Goal: Information Seeking & Learning: Learn about a topic

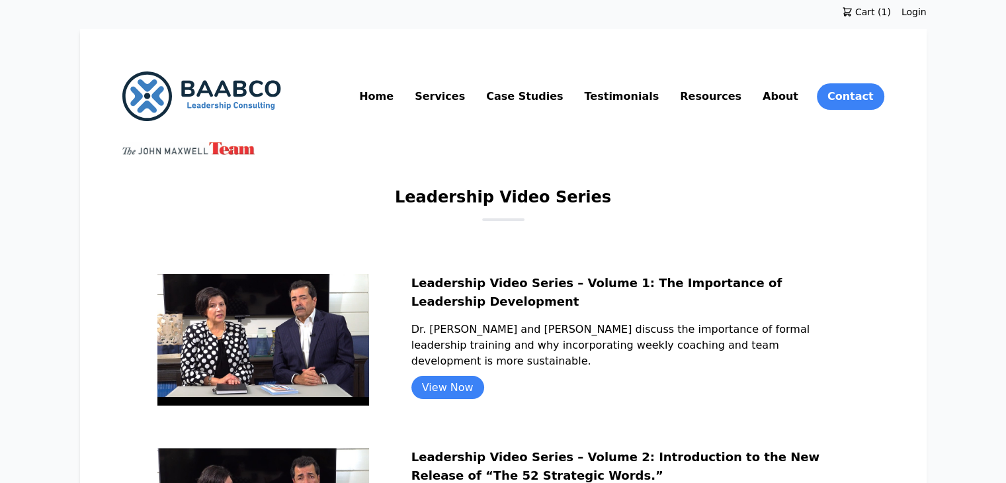
click at [468, 93] on link "Services" at bounding box center [440, 96] width 56 height 21
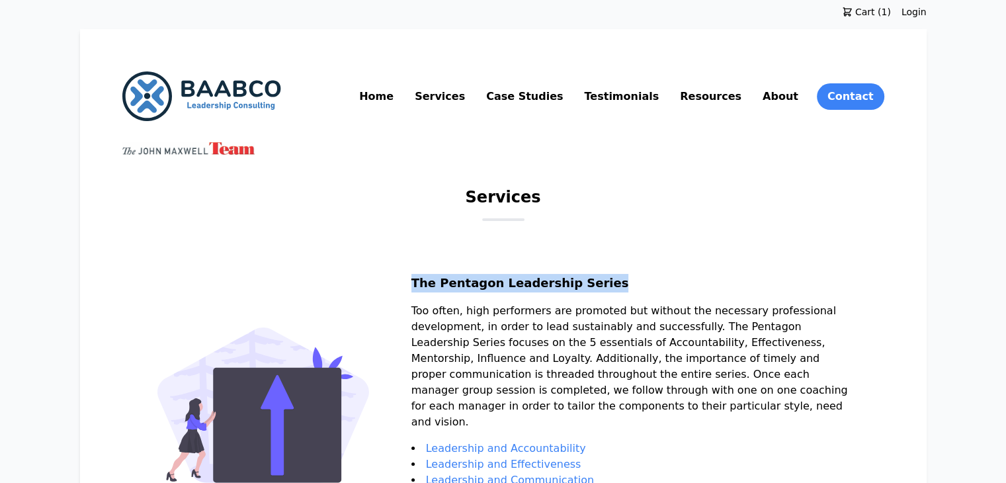
drag, startPoint x: 444, startPoint y: 277, endPoint x: 640, endPoint y: 276, distance: 195.8
click at [640, 276] on h2 "The Pentagon Leadership Series" at bounding box center [630, 288] width 438 height 29
copy h2 "The Pentagon Leadership Series"
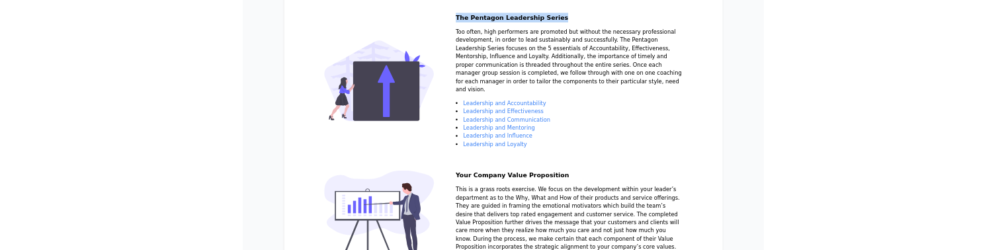
scroll to position [246, 0]
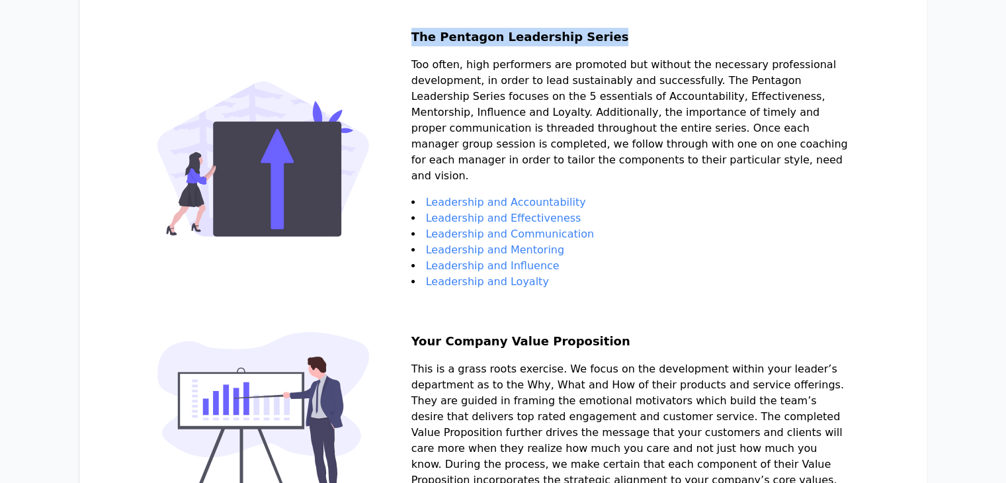
drag, startPoint x: 446, startPoint y: 67, endPoint x: 622, endPoint y: 173, distance: 205.9
click at [622, 173] on p "Too often, high performers are promoted but without the necessary professional …" at bounding box center [630, 126] width 438 height 138
copy p "Too often, high performers are promoted but without the necessary professional …"
click at [585, 274] on li "Leadership and Loyalty" at bounding box center [630, 282] width 438 height 16
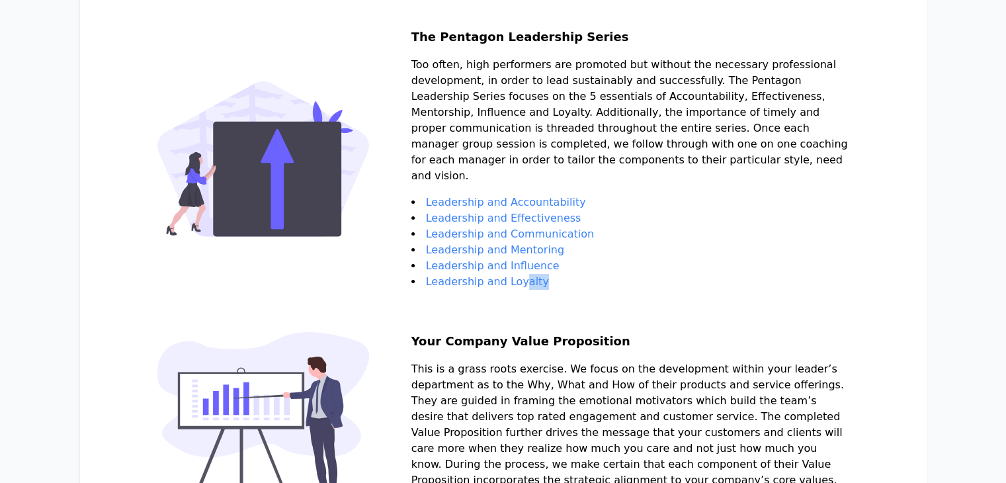
drag, startPoint x: 577, startPoint y: 288, endPoint x: 548, endPoint y: 278, distance: 30.5
click at [548, 278] on li "Leadership and Loyalty" at bounding box center [630, 282] width 438 height 16
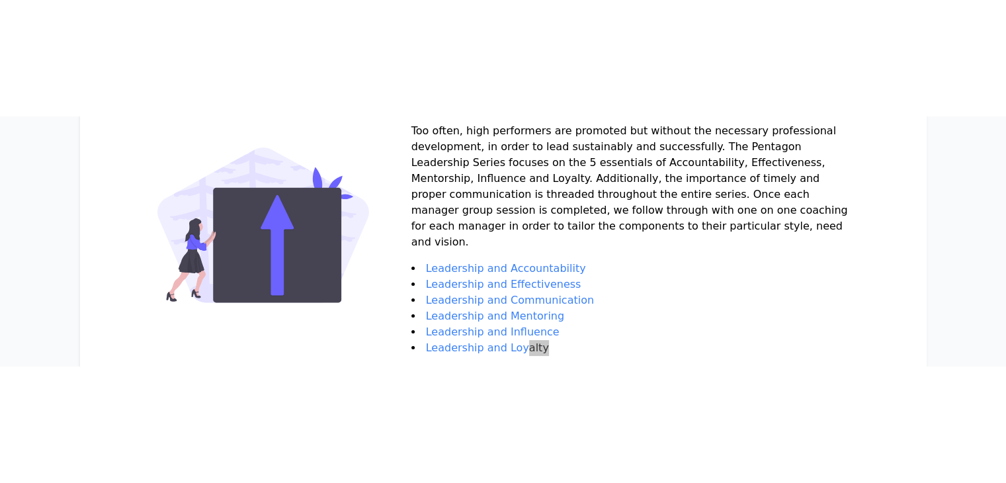
scroll to position [300, 0]
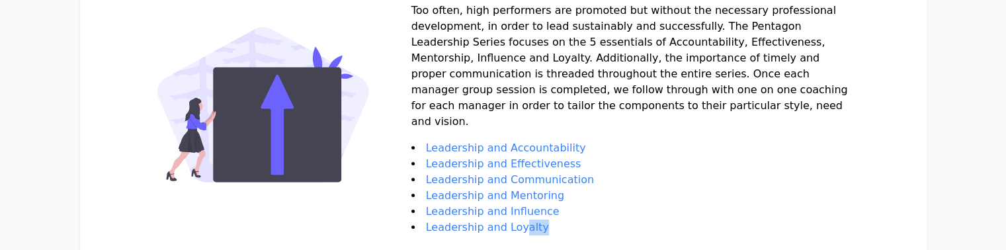
click at [547, 162] on link "Leadership and Effectiveness" at bounding box center [503, 163] width 155 height 13
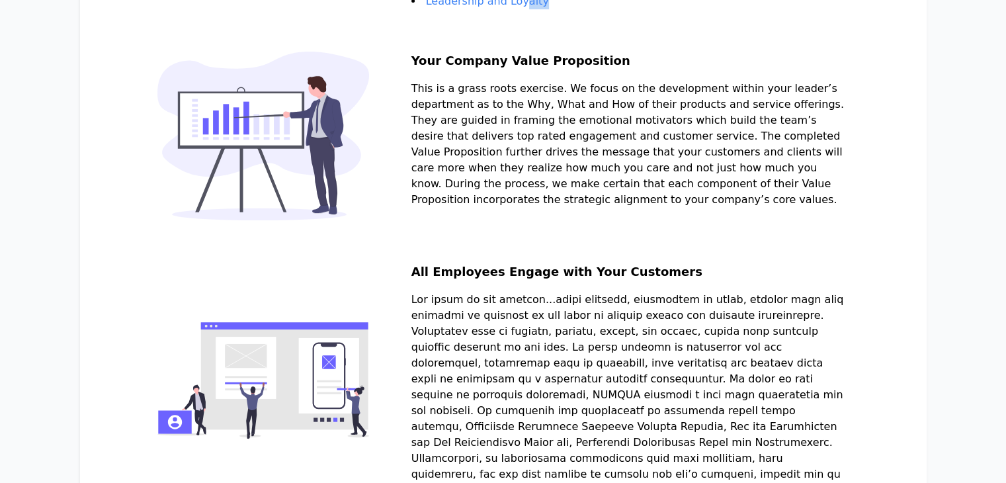
scroll to position [531, 0]
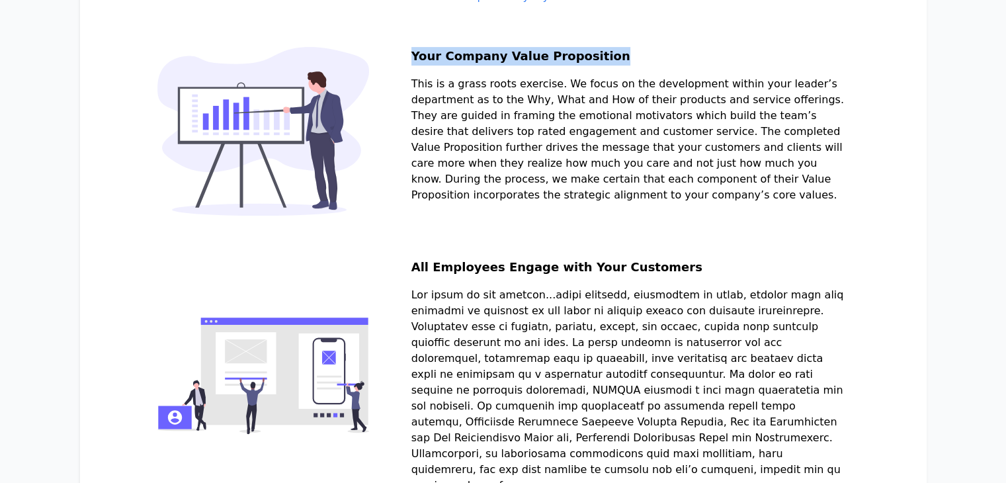
drag, startPoint x: 446, startPoint y: 59, endPoint x: 628, endPoint y: 58, distance: 181.9
click at [628, 58] on h2 "Your Company Value Proposition" at bounding box center [630, 61] width 438 height 29
copy h2 "Your Company Value Proposition"
drag, startPoint x: 446, startPoint y: 83, endPoint x: 592, endPoint y: 209, distance: 192.8
click at [592, 203] on p "This is a grass roots exercise. We focus on the development within your leader’…" at bounding box center [630, 139] width 438 height 127
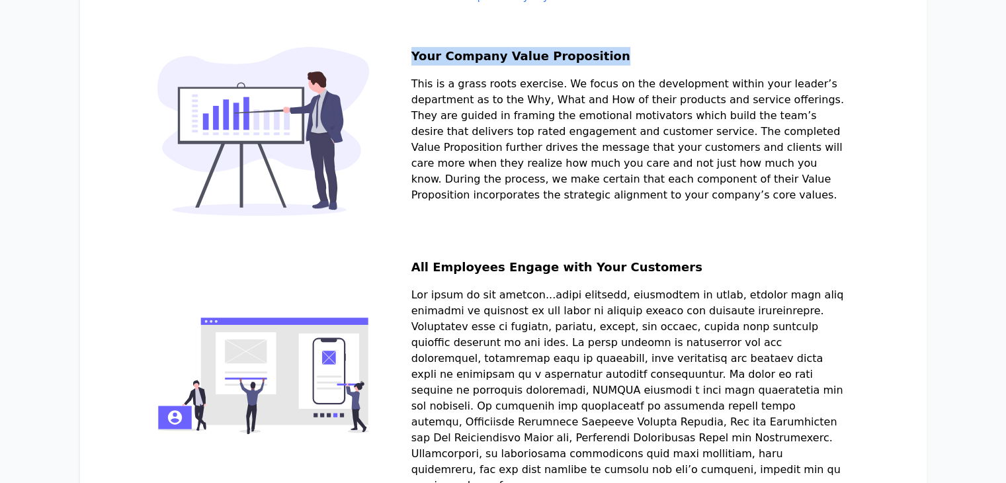
copy p "This is a grass roots exercise. We focus on the development within your leader’…"
drag, startPoint x: 627, startPoint y: 56, endPoint x: 532, endPoint y: 54, distance: 95.3
click at [532, 54] on h2 "Your Company Value Proposition" at bounding box center [630, 61] width 438 height 29
copy h2 "Value Proposition"
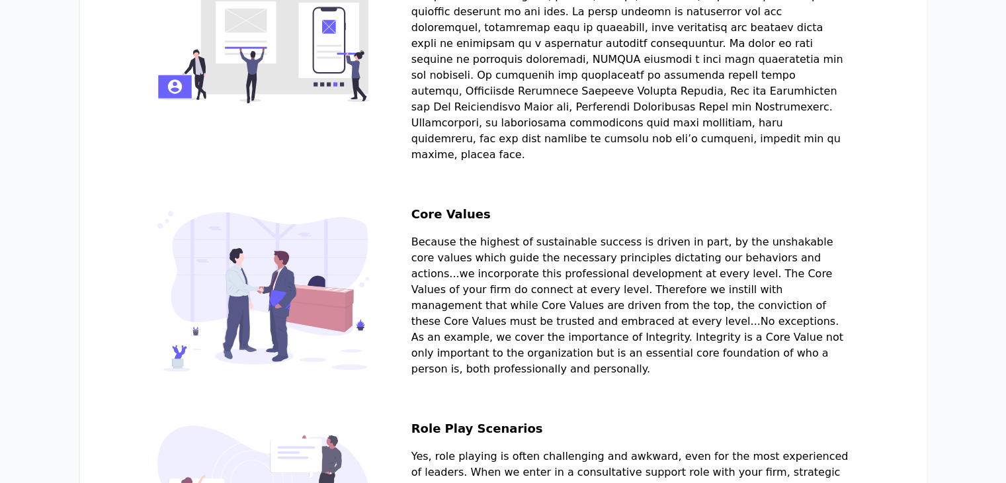
scroll to position [864, 0]
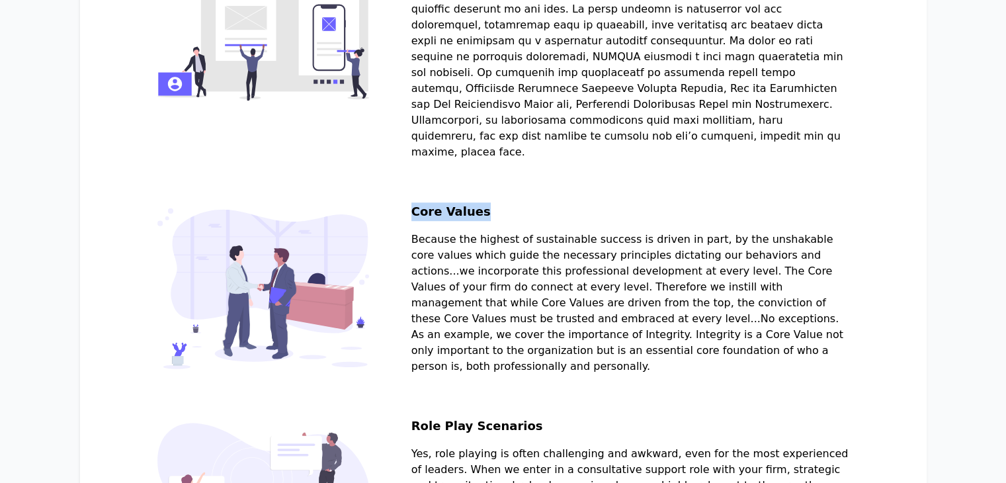
drag, startPoint x: 446, startPoint y: 215, endPoint x: 519, endPoint y: 218, distance: 73.5
click at [519, 218] on h2 "Core Values" at bounding box center [630, 216] width 438 height 29
copy h2 "Core Values"
drag, startPoint x: 446, startPoint y: 242, endPoint x: 696, endPoint y: 370, distance: 281.0
click at [696, 370] on p "Because the highest of sustainable success is driven in part, by the unshakable…" at bounding box center [630, 302] width 438 height 143
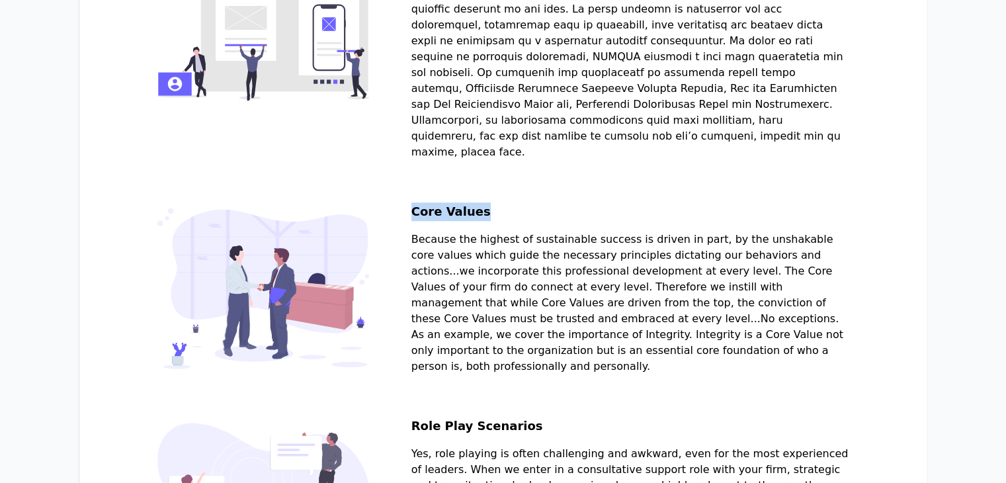
copy p "Because the highest of sustainable success is driven in part, by the unshakable…"
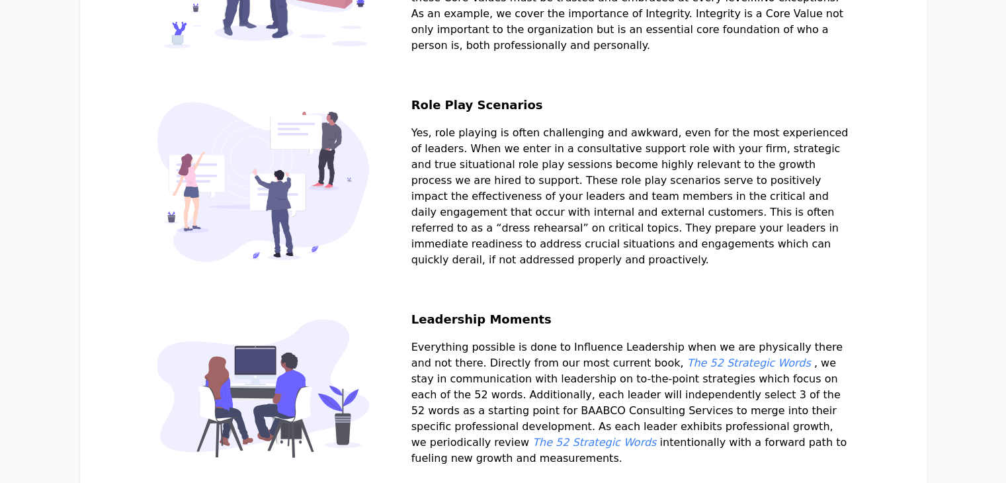
scroll to position [1183, 0]
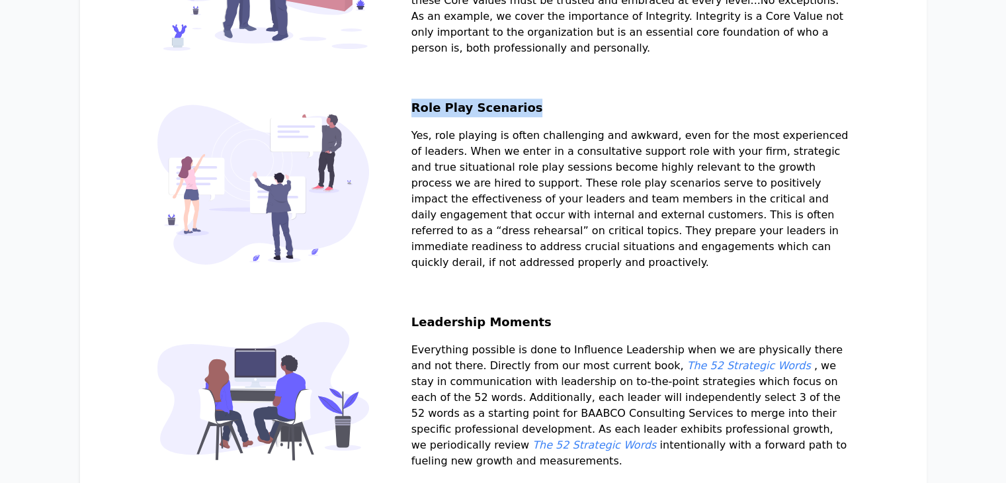
drag, startPoint x: 447, startPoint y: 110, endPoint x: 576, endPoint y: 114, distance: 129.0
click at [576, 114] on h2 "Role Play Scenarios" at bounding box center [630, 113] width 438 height 29
copy h2 "Role Play Scenarios"
drag, startPoint x: 444, startPoint y: 138, endPoint x: 519, endPoint y: 289, distance: 168.3
click at [519, 271] on p "Yes, role playing is often challenging and awkward, even for the most experienc…" at bounding box center [630, 199] width 438 height 143
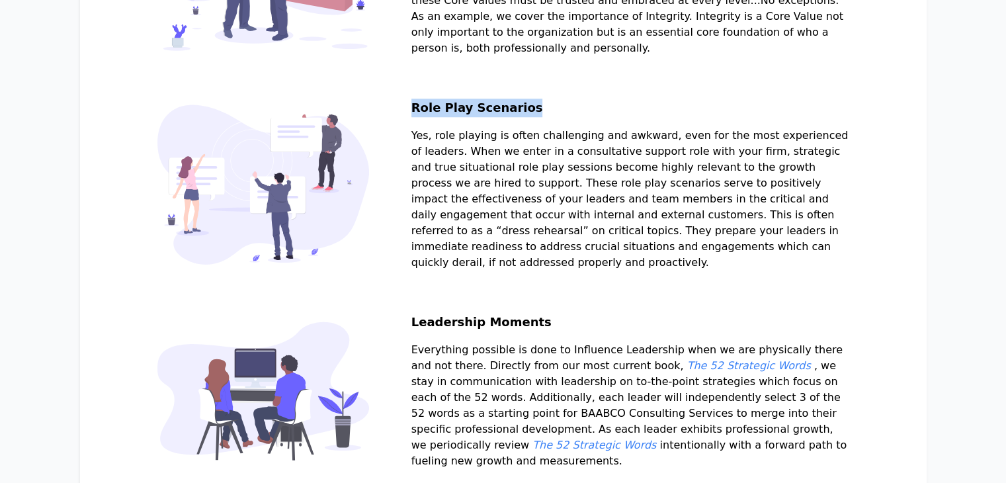
copy p "Yes, role playing is often challenging and awkward, even for the most experienc…"
